Goal: Transaction & Acquisition: Purchase product/service

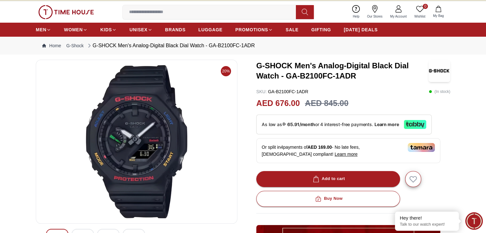
scroll to position [21, 0]
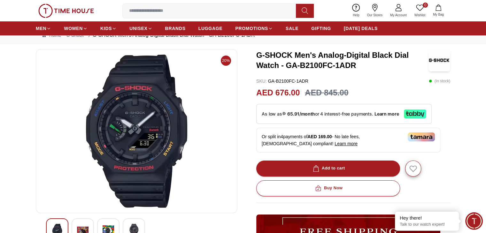
click at [88, 229] on img at bounding box center [83, 231] width 12 height 15
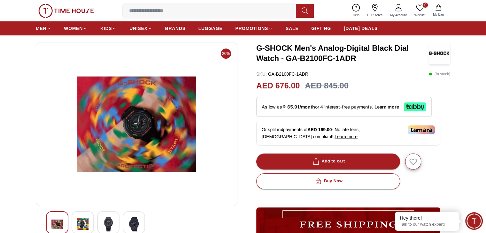
scroll to position [32, 0]
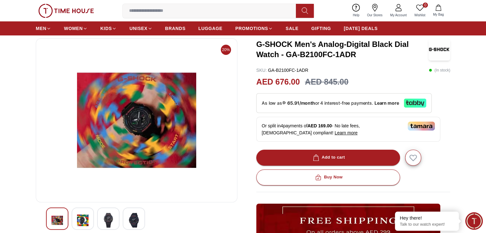
click at [104, 215] on img at bounding box center [109, 220] width 12 height 15
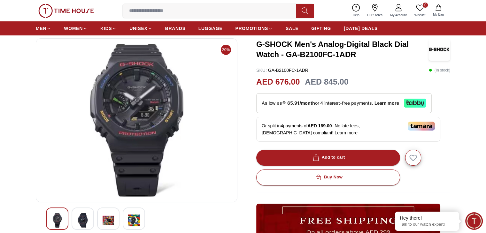
click at [139, 221] on img at bounding box center [134, 220] width 12 height 15
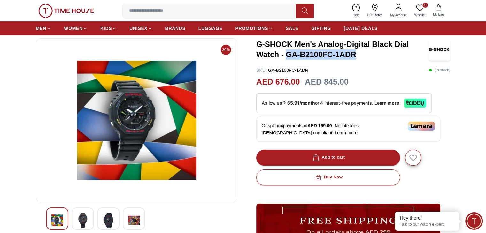
drag, startPoint x: 287, startPoint y: 55, endPoint x: 355, endPoint y: 58, distance: 68.1
click at [355, 58] on h3 "G-SHOCK Men's Analog-Digital Black Dial Watch - GA-B2100FC-1ADR" at bounding box center [342, 49] width 172 height 20
copy h3 "GA-B2100FC-1ADR"
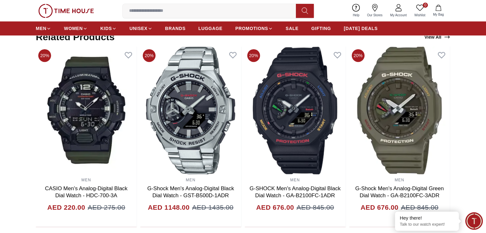
scroll to position [394, 0]
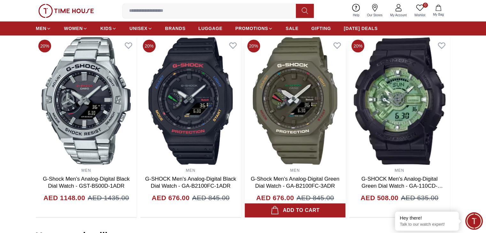
click at [314, 101] on img at bounding box center [295, 101] width 101 height 128
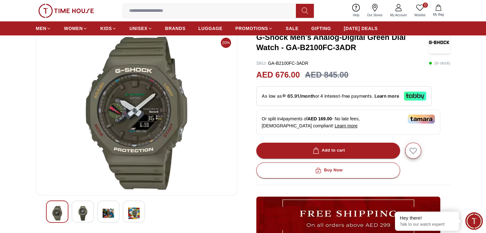
scroll to position [34, 0]
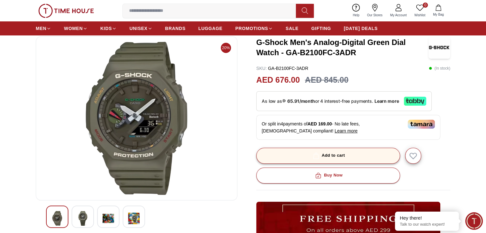
click at [345, 156] on button "Add to cart" at bounding box center [328, 156] width 144 height 16
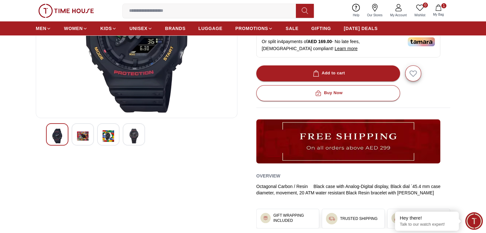
scroll to position [125, 0]
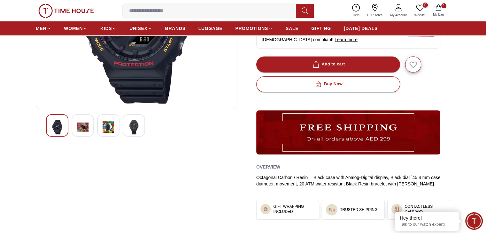
paste input "**********"
type input "**********"
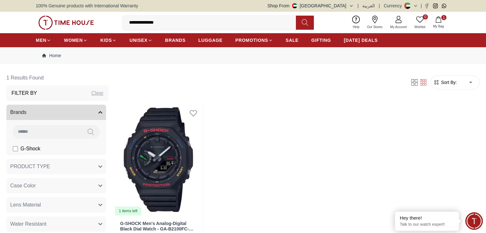
click at [171, 21] on input "**********" at bounding box center [212, 22] width 178 height 13
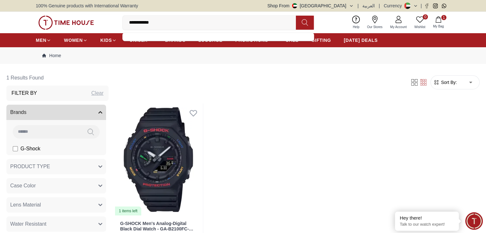
type input "**********"
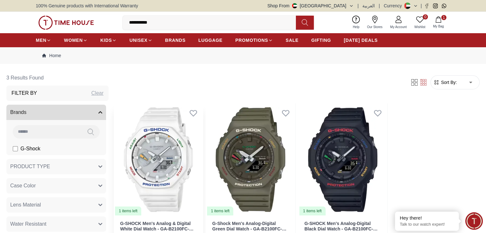
click at [443, 19] on span "2" at bounding box center [443, 17] width 5 height 5
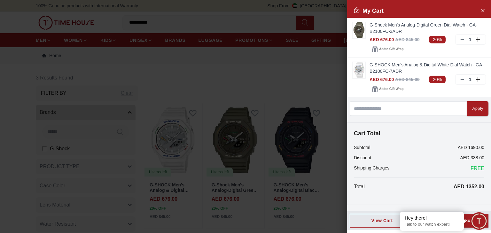
click at [468, 217] on span "Minimize live chat window" at bounding box center [478, 221] width 23 height 23
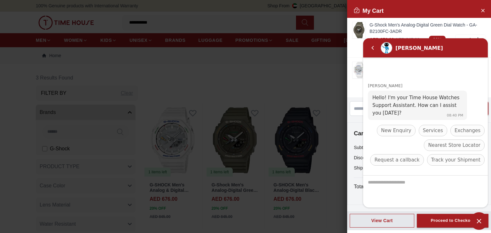
click at [477, 222] on span "Minimize live chat window" at bounding box center [479, 222] width 18 height 18
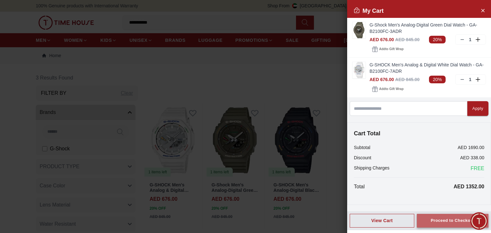
click at [431, 219] on div "Proceed to Checkout" at bounding box center [453, 220] width 44 height 7
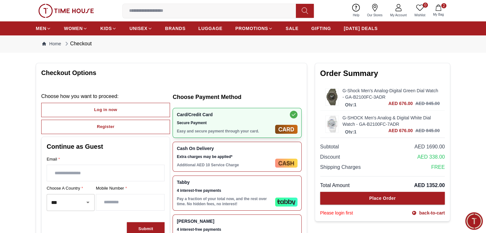
scroll to position [8, 0]
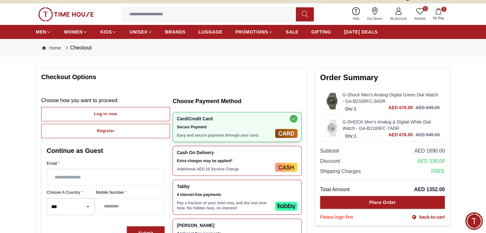
click at [66, 181] on input "text" at bounding box center [105, 177] width 117 height 16
type input "**********"
type input "*********"
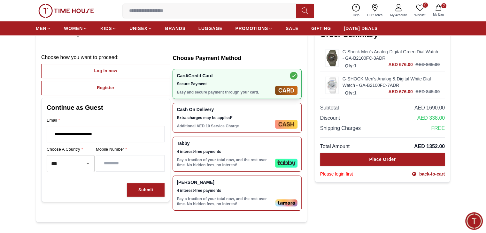
scroll to position [55, 0]
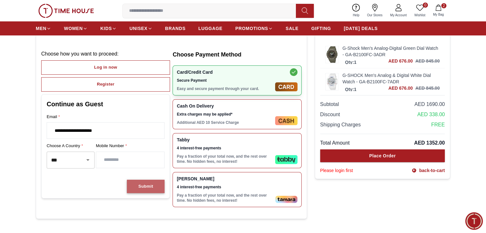
click at [128, 186] on button "Submit" at bounding box center [146, 187] width 38 height 14
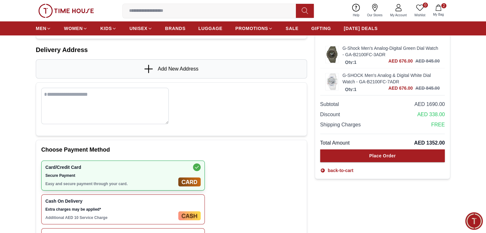
click at [99, 100] on textarea at bounding box center [105, 106] width 128 height 36
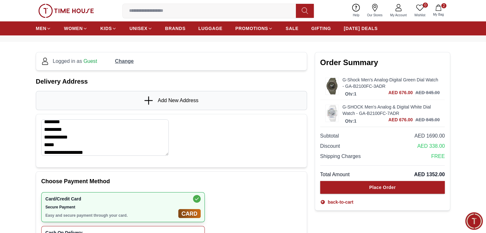
scroll to position [22, 0]
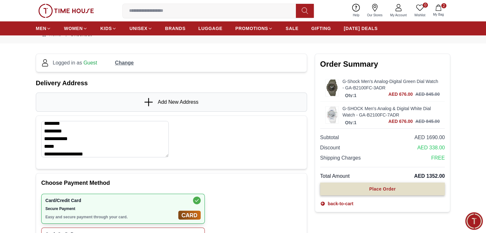
type textarea "**********"
click at [363, 187] on button "Place Order" at bounding box center [382, 189] width 125 height 13
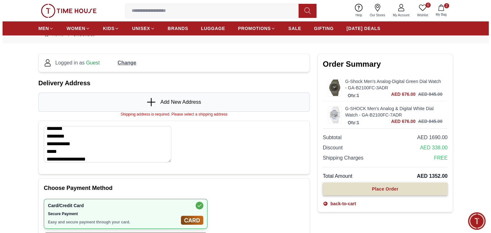
scroll to position [7, 0]
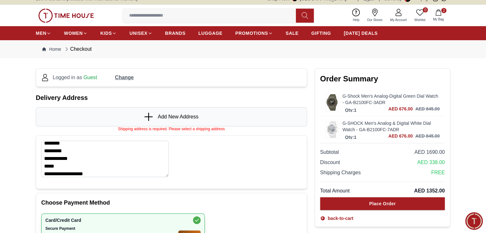
click at [152, 118] on icon at bounding box center [149, 117] width 10 height 8
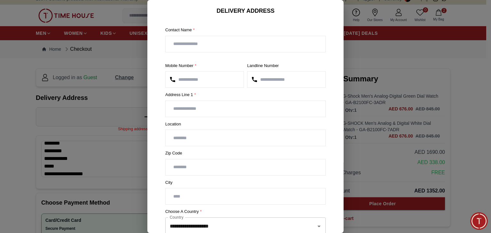
click at [192, 46] on input "text" at bounding box center [246, 44] width 160 height 16
click at [153, 111] on section "**********" at bounding box center [245, 164] width 196 height 317
click at [178, 40] on input "text" at bounding box center [246, 44] width 160 height 16
type input "**********"
click at [152, 40] on section "**********" at bounding box center [245, 164] width 196 height 317
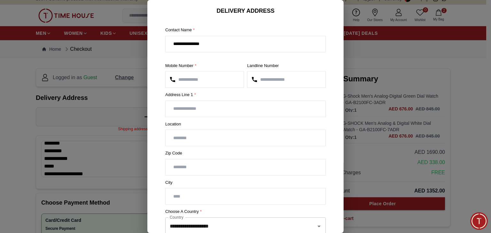
click at [200, 110] on input "text" at bounding box center [246, 109] width 160 height 16
type input "*******"
click at [194, 141] on input "text" at bounding box center [246, 138] width 160 height 16
type input "**********"
click at [217, 194] on input "text" at bounding box center [246, 197] width 160 height 16
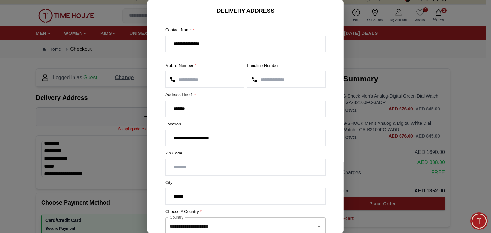
type input "*****"
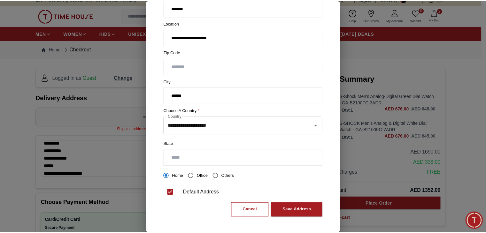
scroll to position [102, 0]
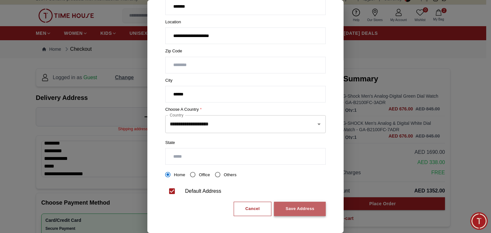
click at [293, 207] on div "Save Address" at bounding box center [299, 209] width 29 height 7
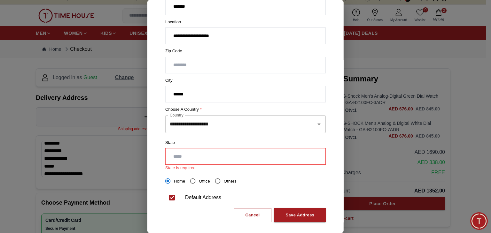
click at [204, 157] on input "text" at bounding box center [246, 157] width 160 height 16
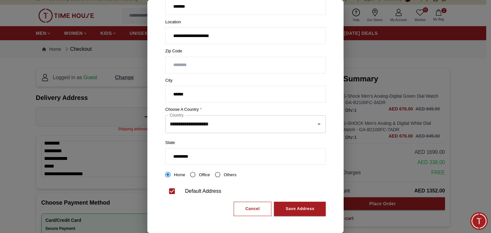
drag, startPoint x: 217, startPoint y: 160, endPoint x: 137, endPoint y: 161, distance: 79.9
click at [137, 161] on div "**********" at bounding box center [245, 116] width 491 height 233
type input "*****"
click at [288, 206] on div "Save Address" at bounding box center [299, 209] width 29 height 7
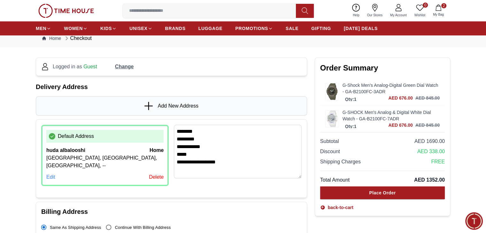
scroll to position [28, 0]
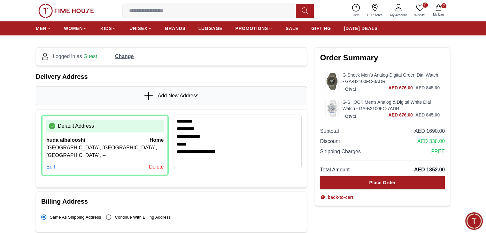
click at [129, 163] on div "Edit Delete" at bounding box center [104, 167] width 117 height 8
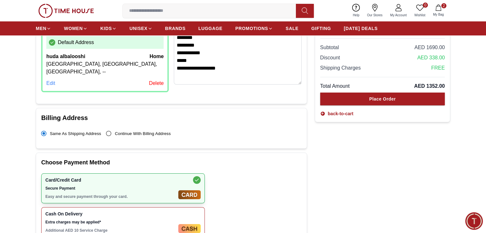
scroll to position [114, 0]
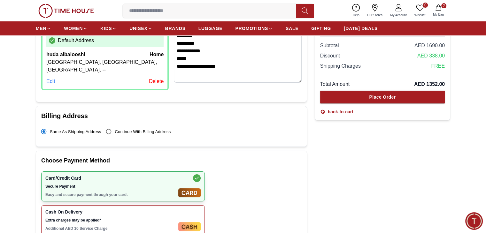
click at [155, 183] on div "Card/Credit Card Secure Payment Easy and secure payment through your card." at bounding box center [110, 187] width 130 height 22
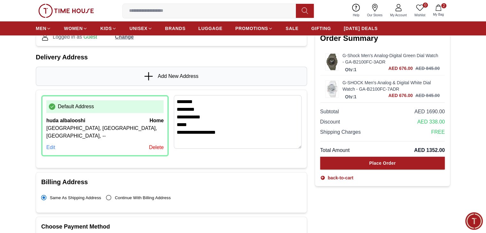
scroll to position [58, 0]
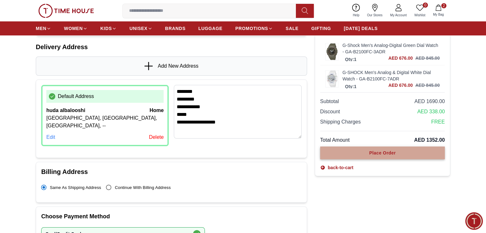
click at [370, 151] on div "Place Order" at bounding box center [382, 153] width 27 height 6
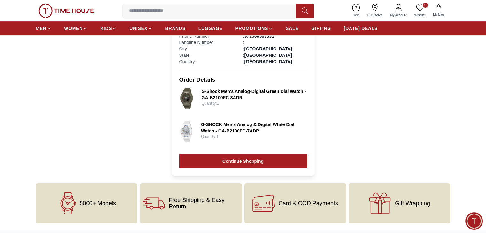
scroll to position [261, 0]
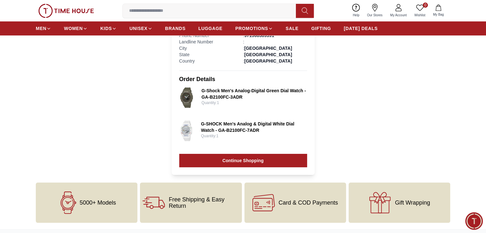
click at [188, 122] on img at bounding box center [186, 131] width 14 height 20
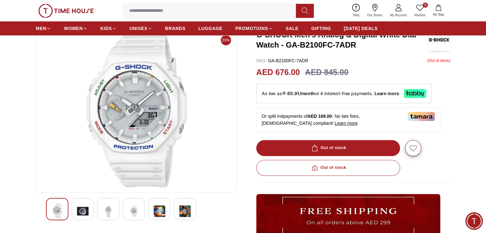
scroll to position [43, 0]
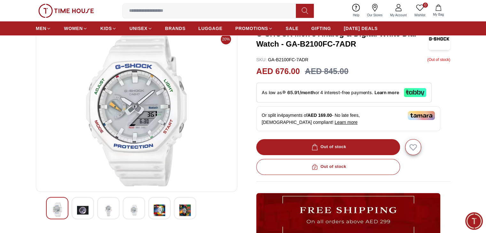
click at [86, 208] on img at bounding box center [83, 211] width 12 height 16
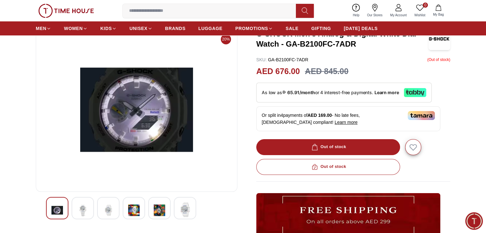
click at [101, 208] on div at bounding box center [108, 208] width 22 height 22
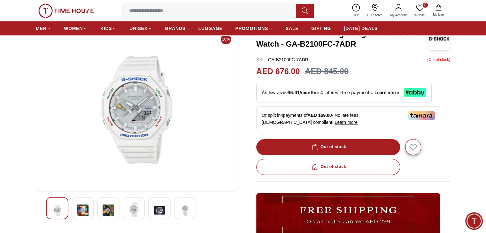
click at [137, 211] on img at bounding box center [134, 210] width 12 height 15
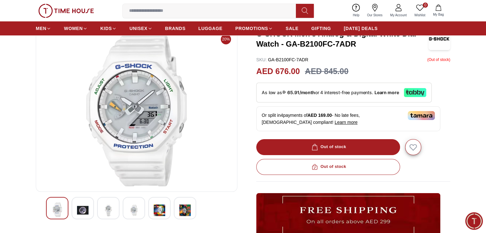
click at [155, 211] on img at bounding box center [160, 211] width 12 height 16
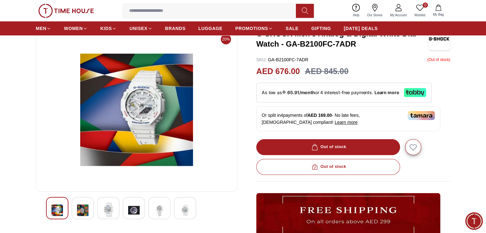
click at [180, 212] on img at bounding box center [185, 211] width 12 height 16
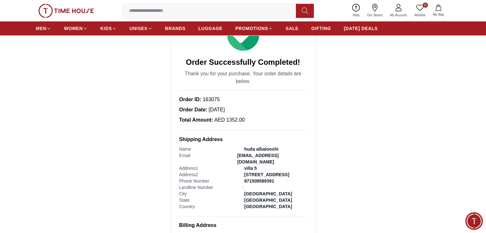
scroll to position [261, 0]
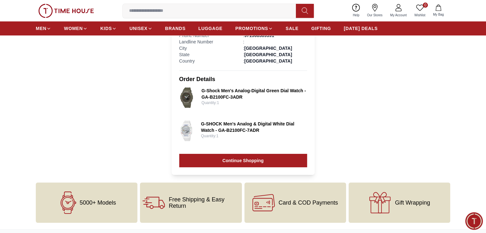
click at [182, 88] on img at bounding box center [186, 98] width 15 height 20
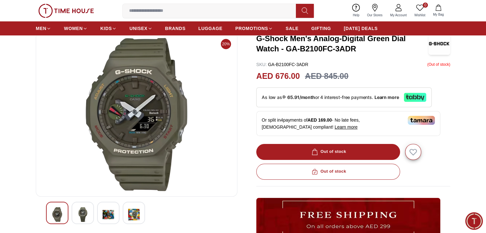
scroll to position [34, 0]
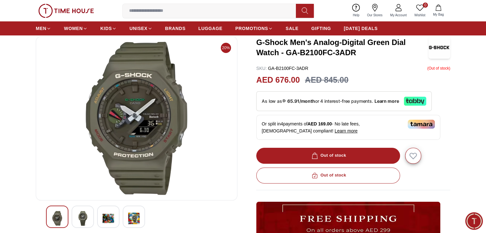
click at [83, 215] on img at bounding box center [83, 218] width 12 height 15
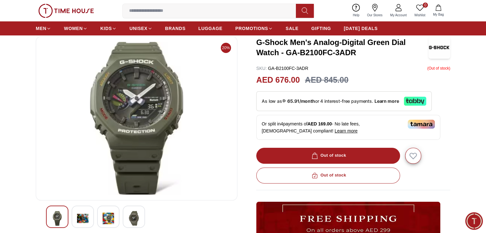
click at [111, 220] on img at bounding box center [109, 218] width 12 height 15
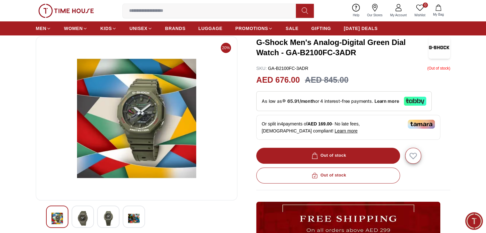
click at [131, 220] on img at bounding box center [134, 218] width 12 height 15
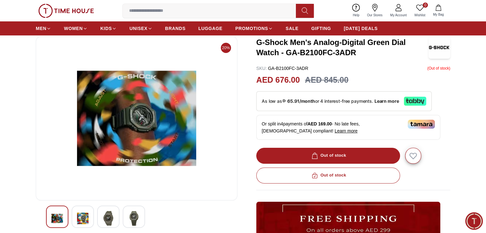
click at [82, 216] on img at bounding box center [83, 218] width 12 height 15
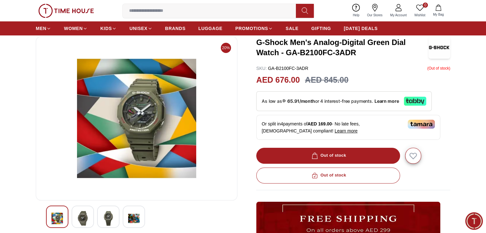
click at [52, 216] on img at bounding box center [57, 218] width 12 height 15
click at [83, 216] on img at bounding box center [83, 218] width 12 height 15
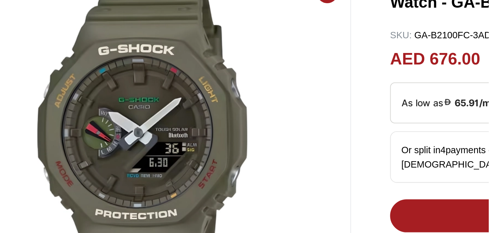
scroll to position [18, 0]
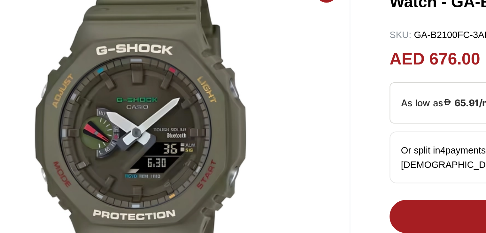
click at [174, 135] on img at bounding box center [136, 134] width 191 height 153
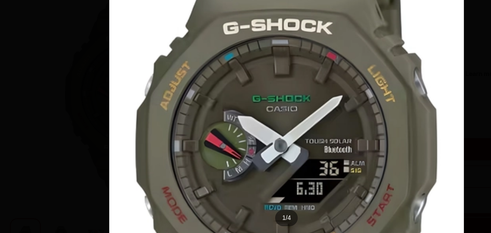
scroll to position [16, 0]
